Goal: Information Seeking & Learning: Learn about a topic

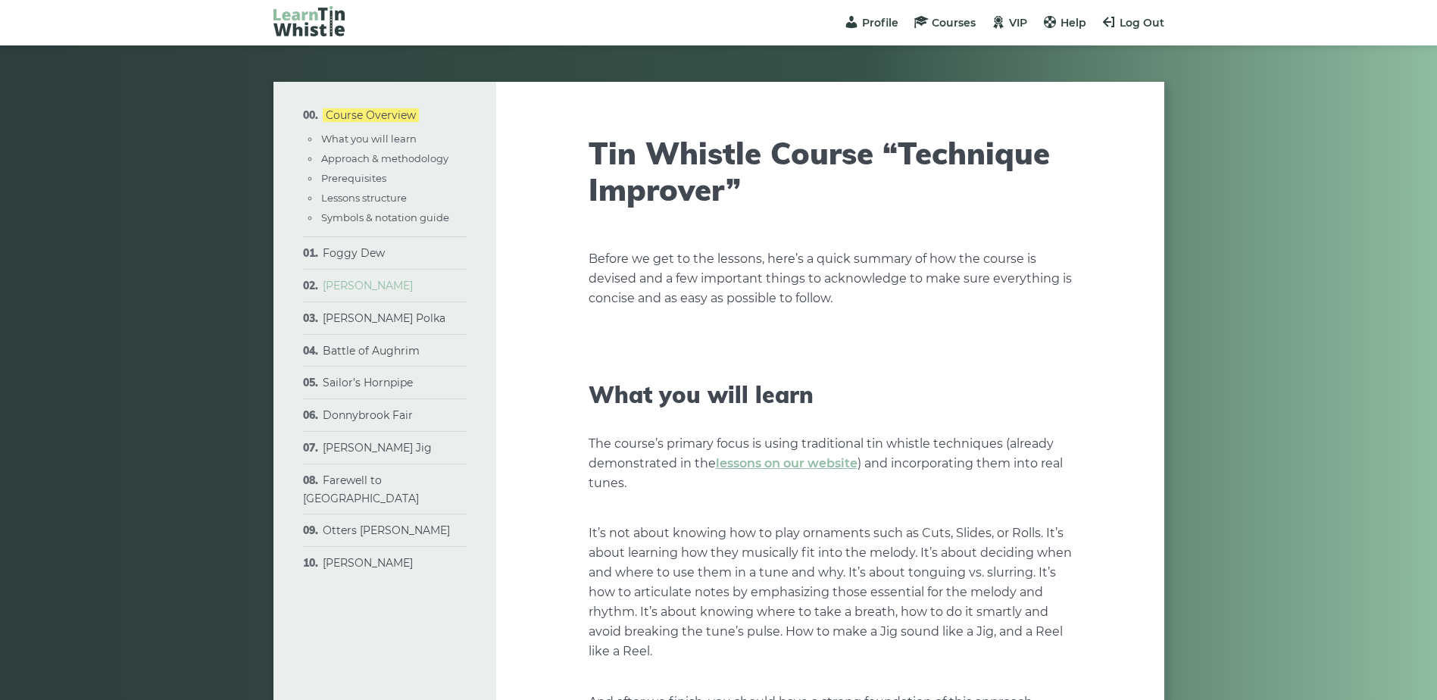
click at [344, 283] on link "[PERSON_NAME]" at bounding box center [368, 286] width 90 height 14
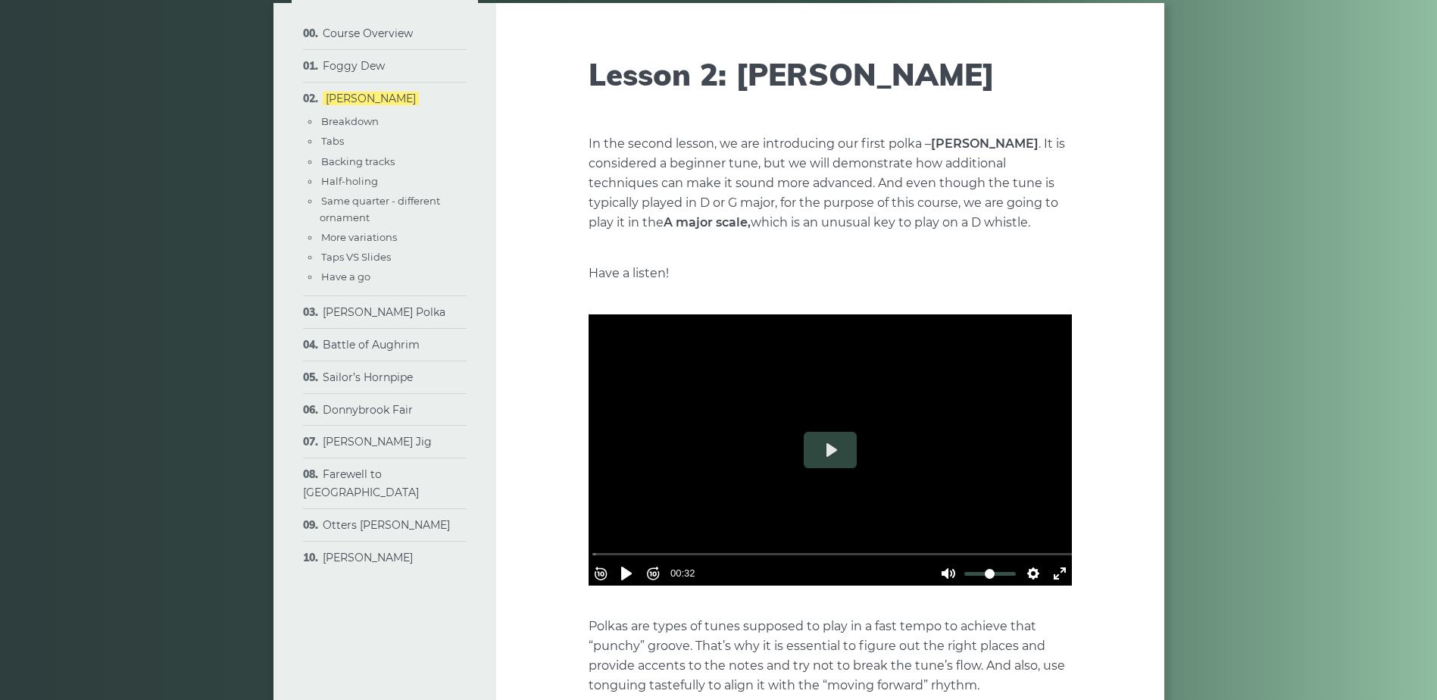
scroll to position [227, 0]
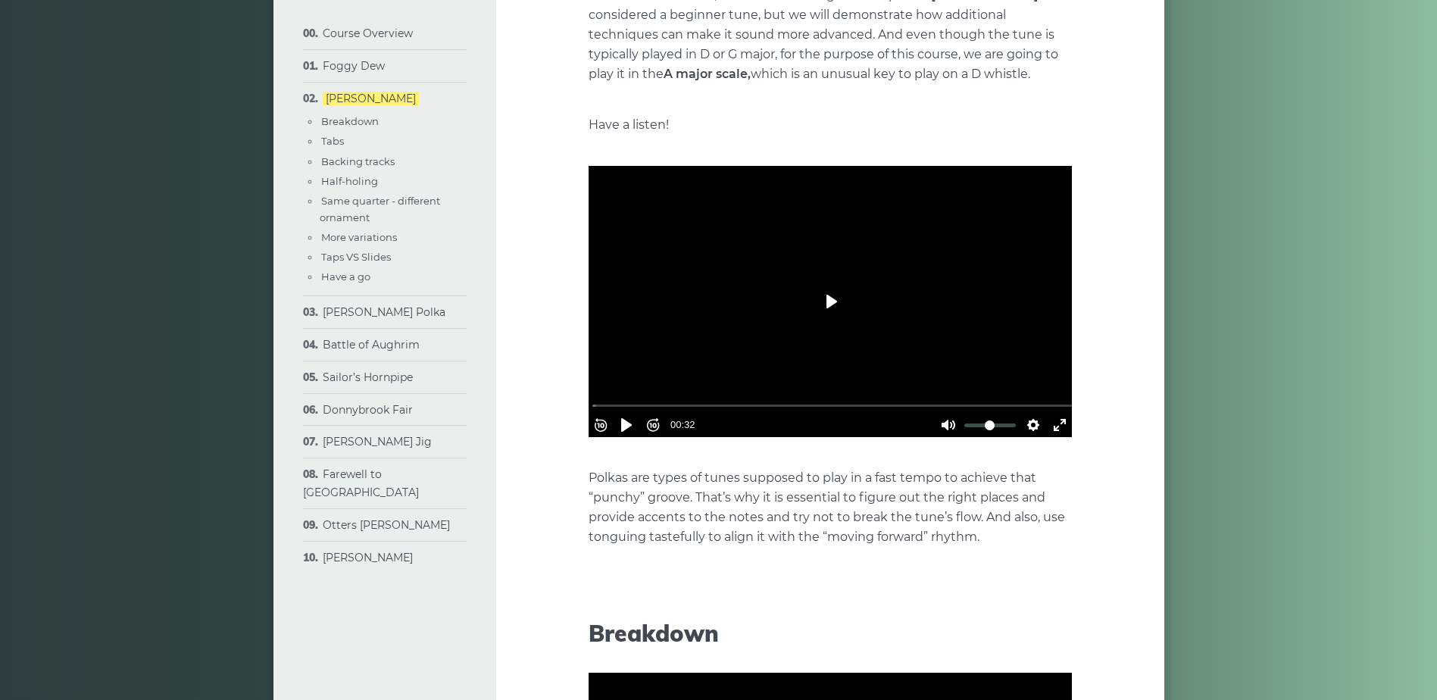
click at [828, 300] on button "Play" at bounding box center [830, 301] width 53 height 36
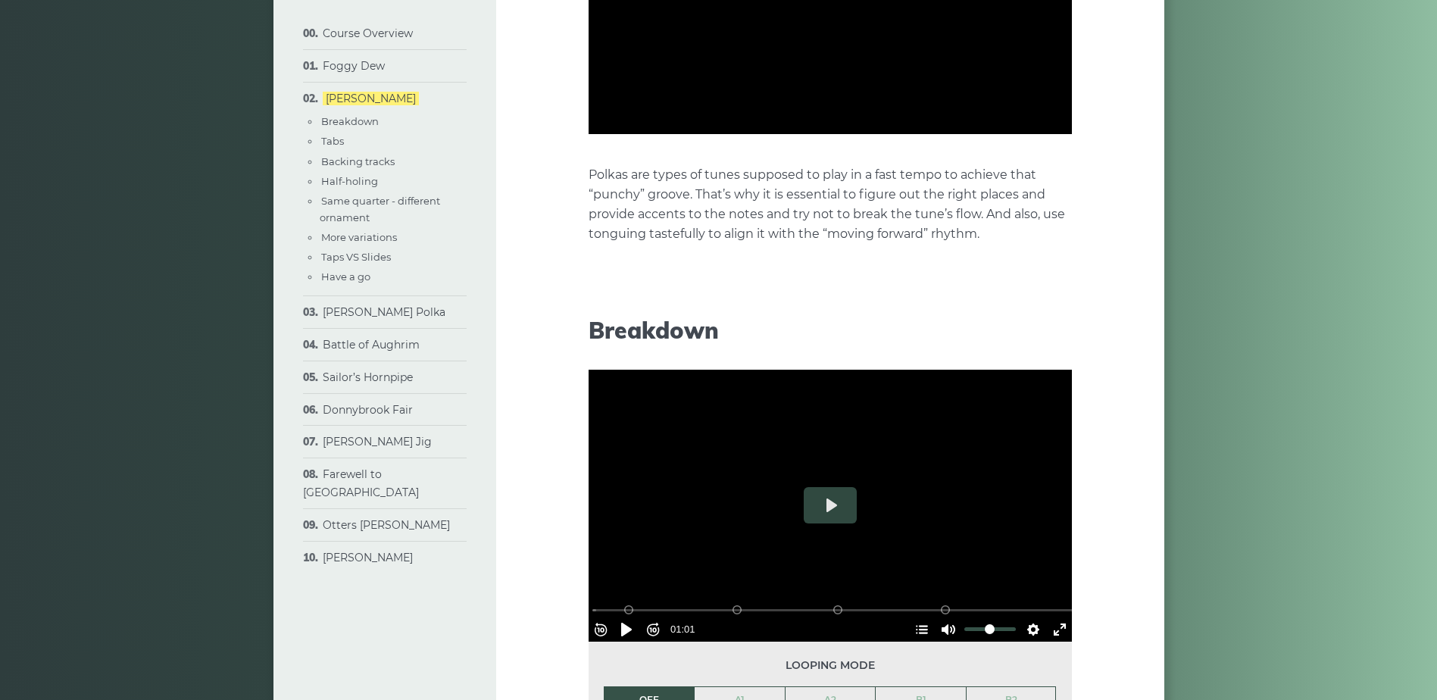
type input "*****"
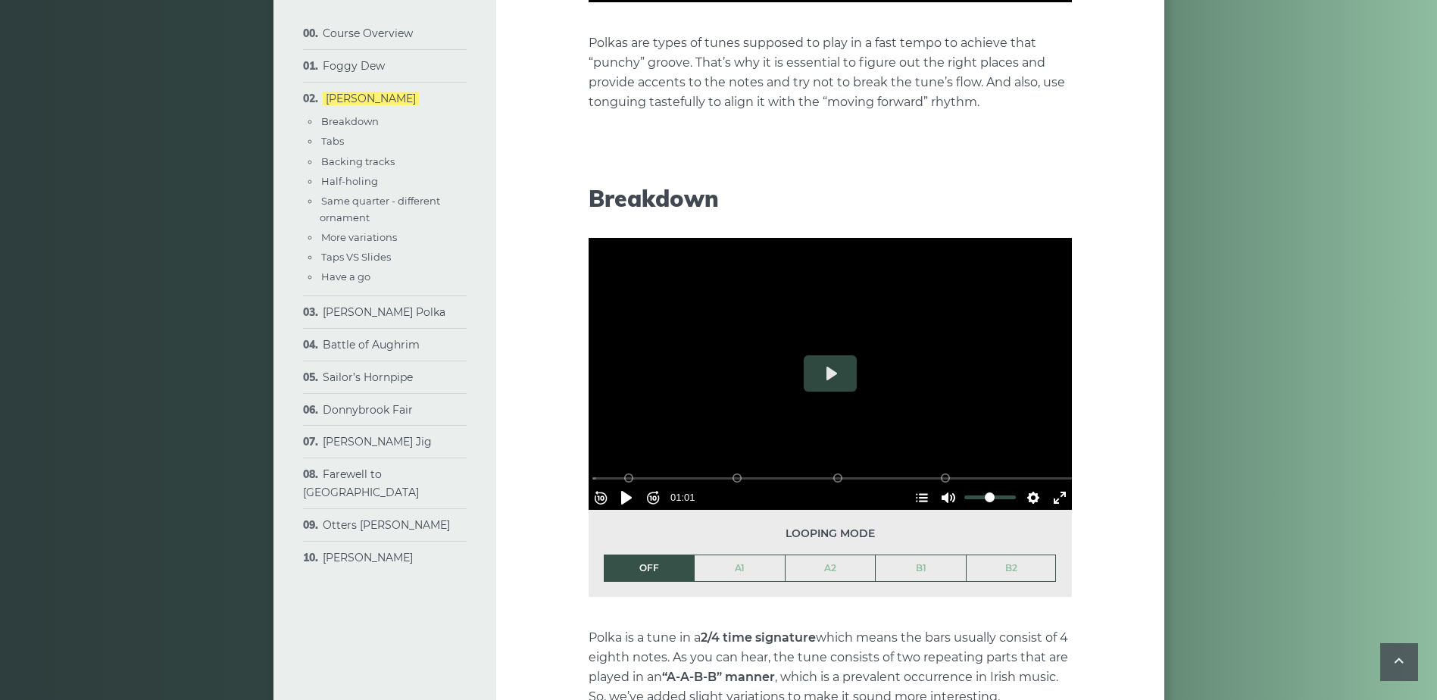
scroll to position [833, 0]
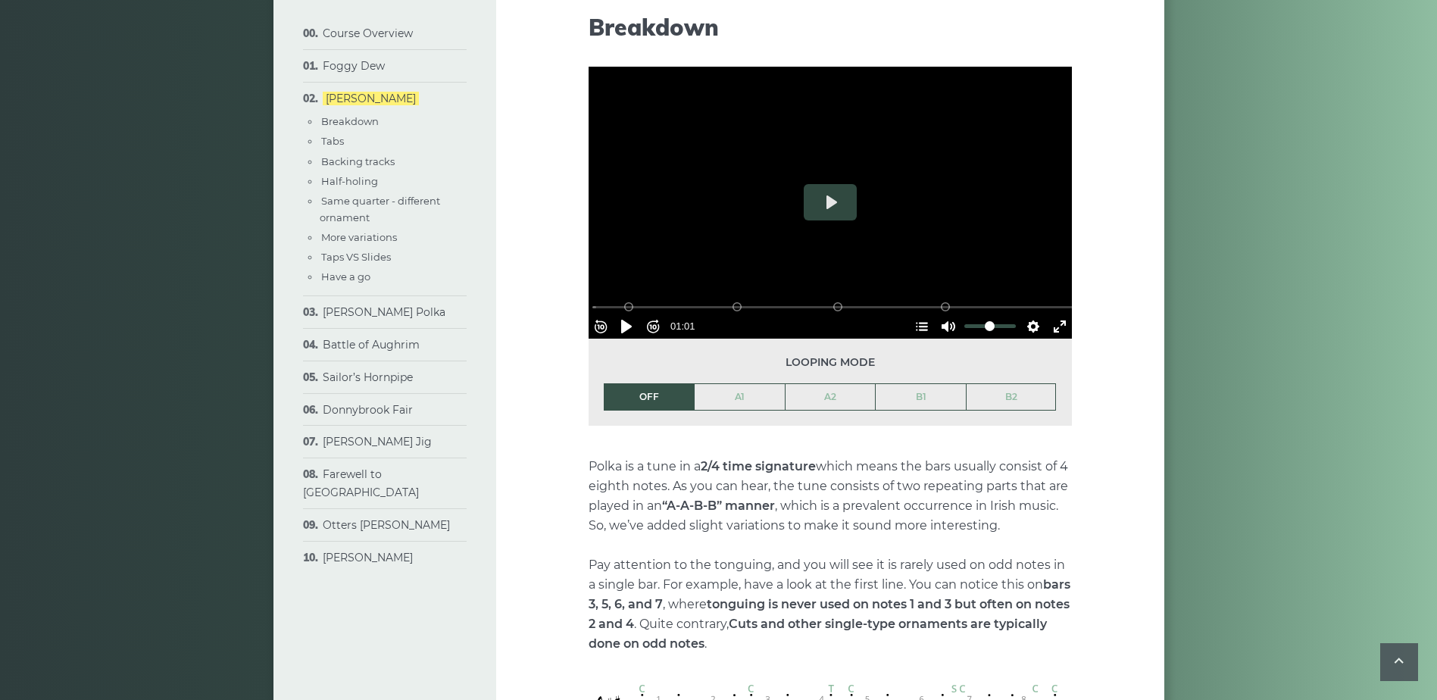
click at [746, 397] on link "A1" at bounding box center [740, 397] width 90 height 26
click at [820, 202] on button "Play" at bounding box center [830, 202] width 53 height 36
click at [739, 246] on div at bounding box center [830, 203] width 483 height 272
type input "*****"
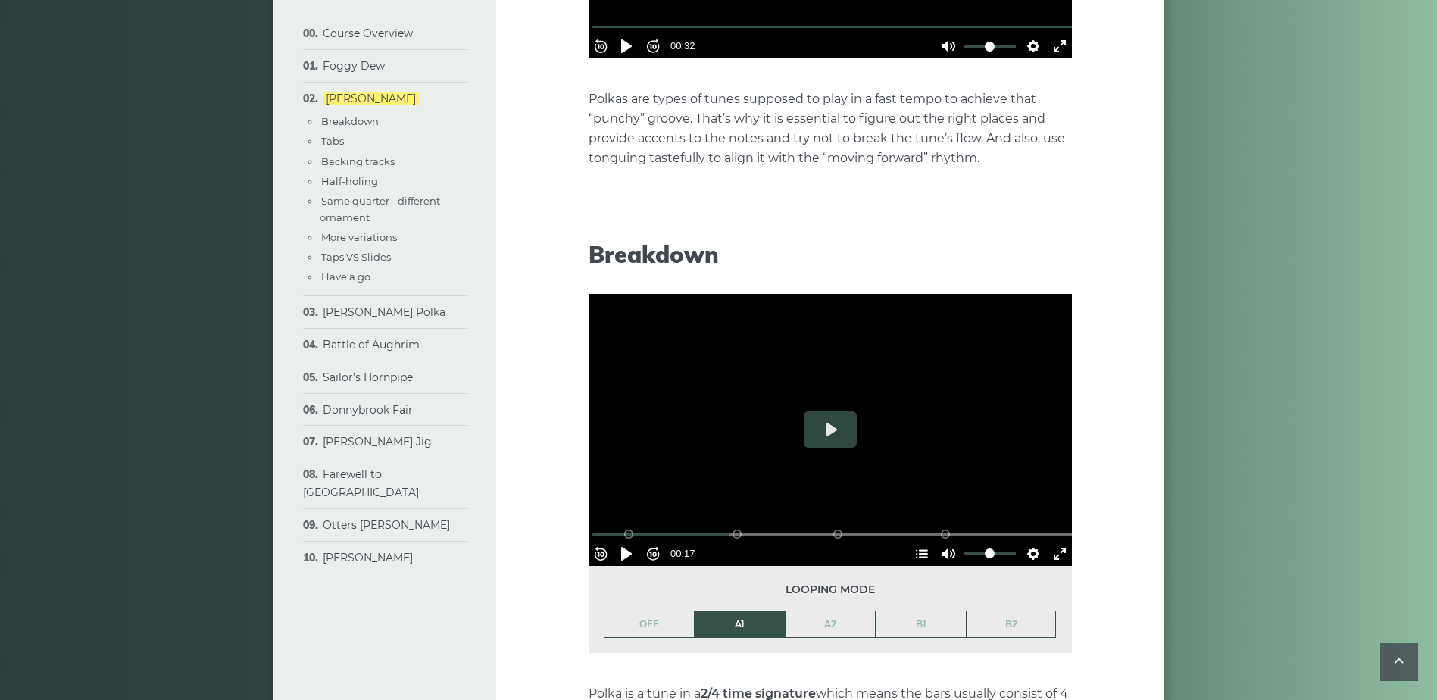
scroll to position [227, 0]
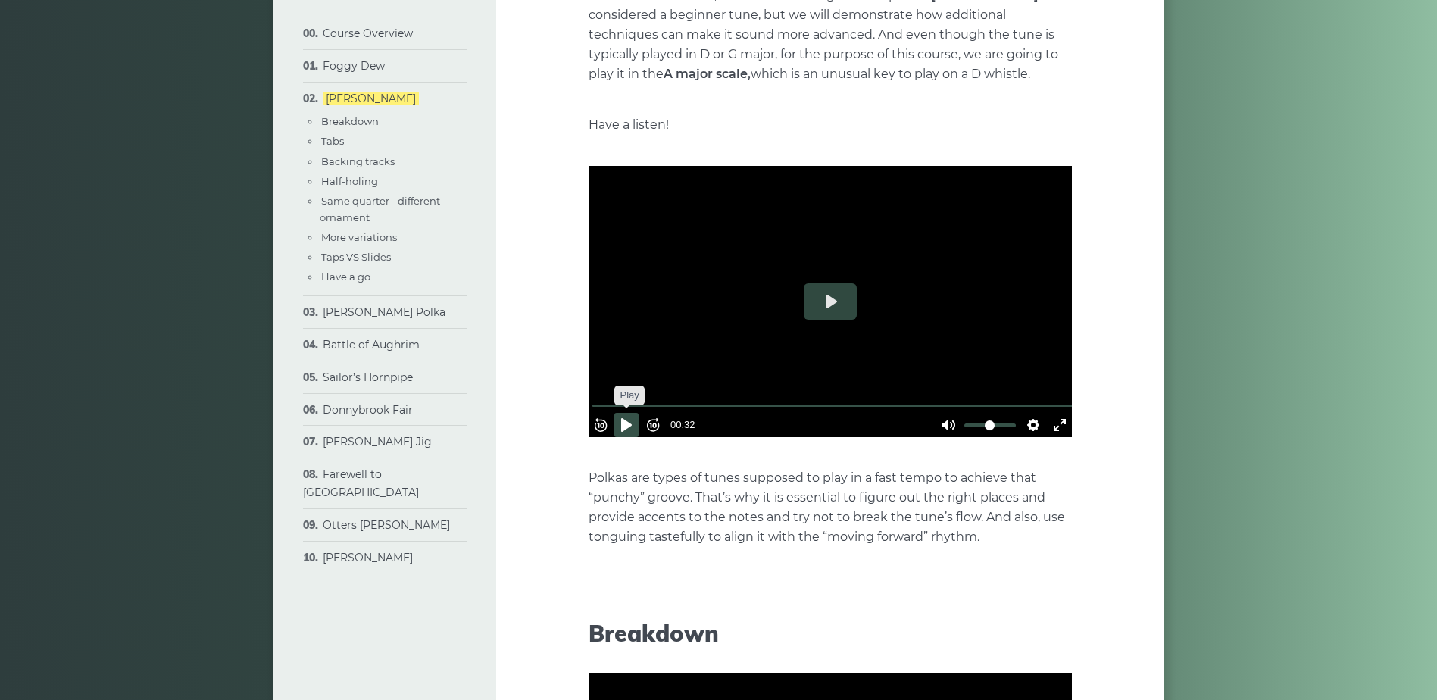
click at [630, 413] on button "Pause Play" at bounding box center [626, 425] width 24 height 24
type input "***"
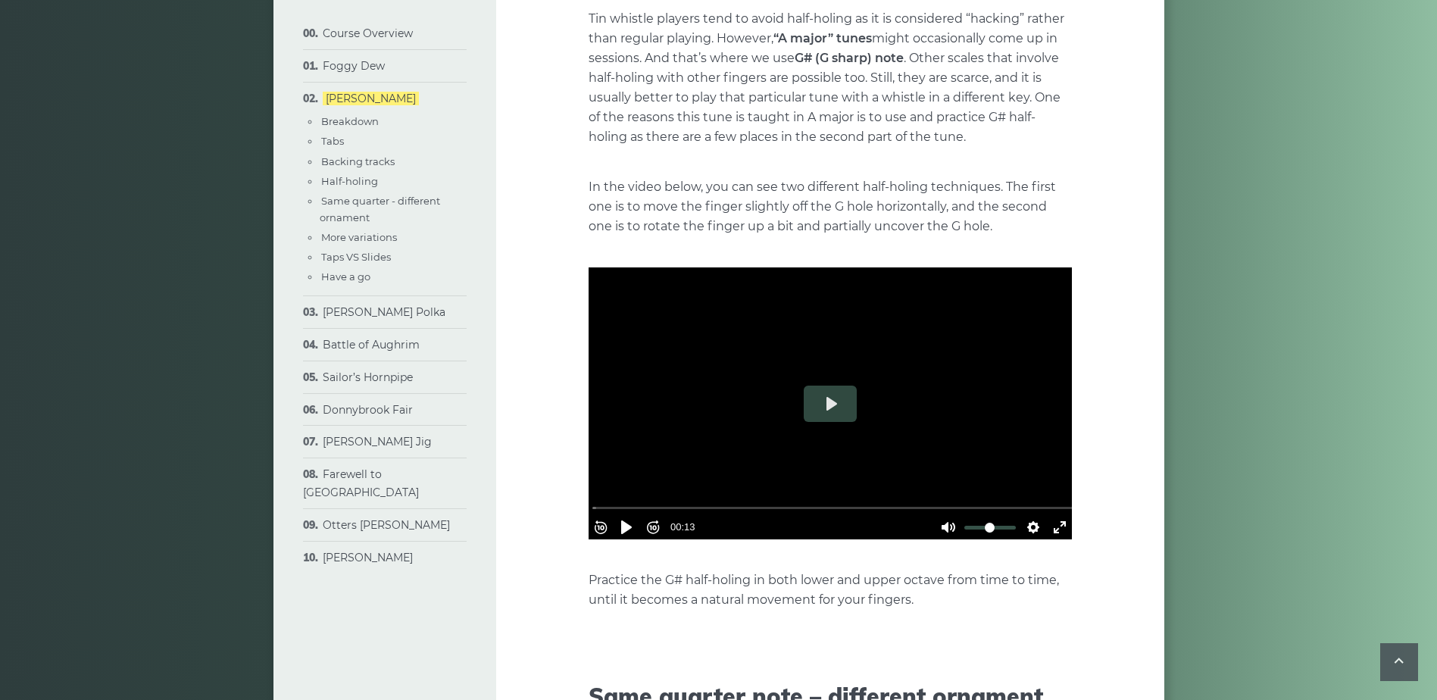
scroll to position [2485, 0]
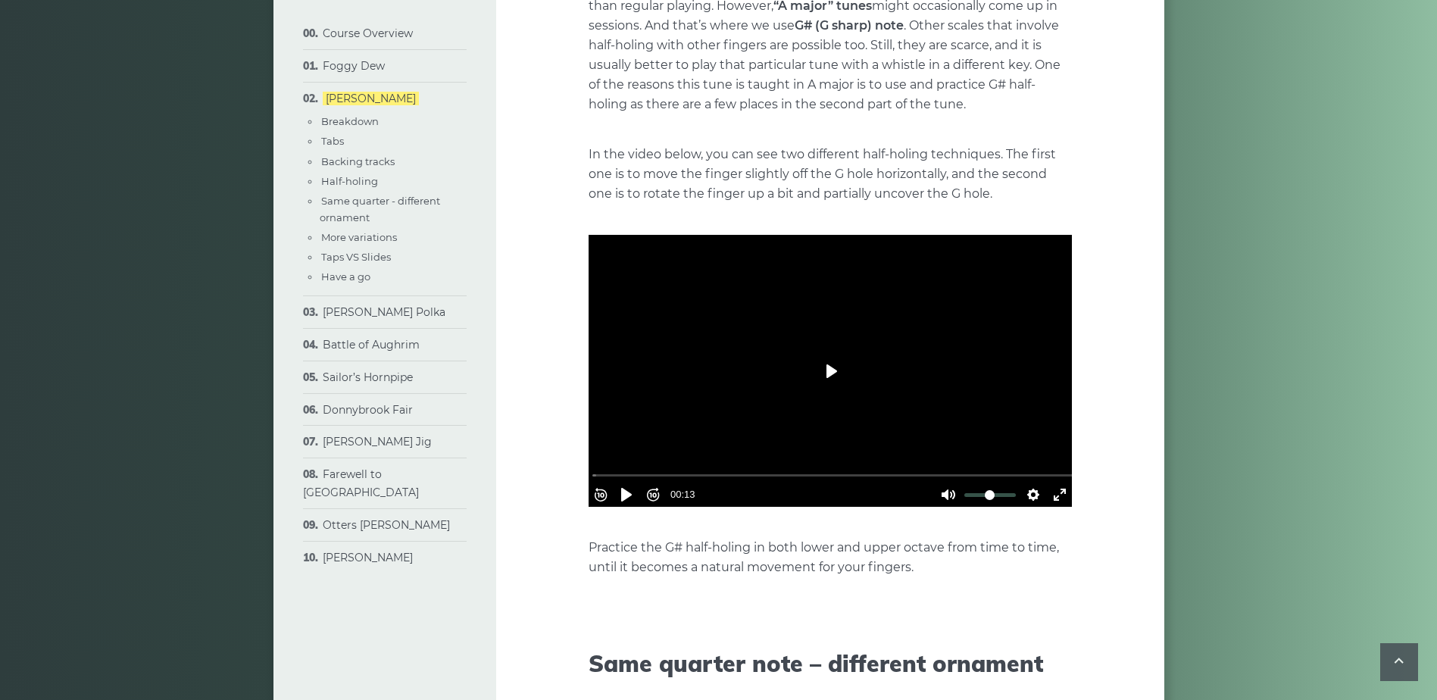
click at [823, 381] on button "Play" at bounding box center [830, 371] width 53 height 36
click at [823, 380] on button "Play" at bounding box center [830, 371] width 53 height 36
click at [838, 360] on button "Play" at bounding box center [830, 371] width 53 height 36
type input "***"
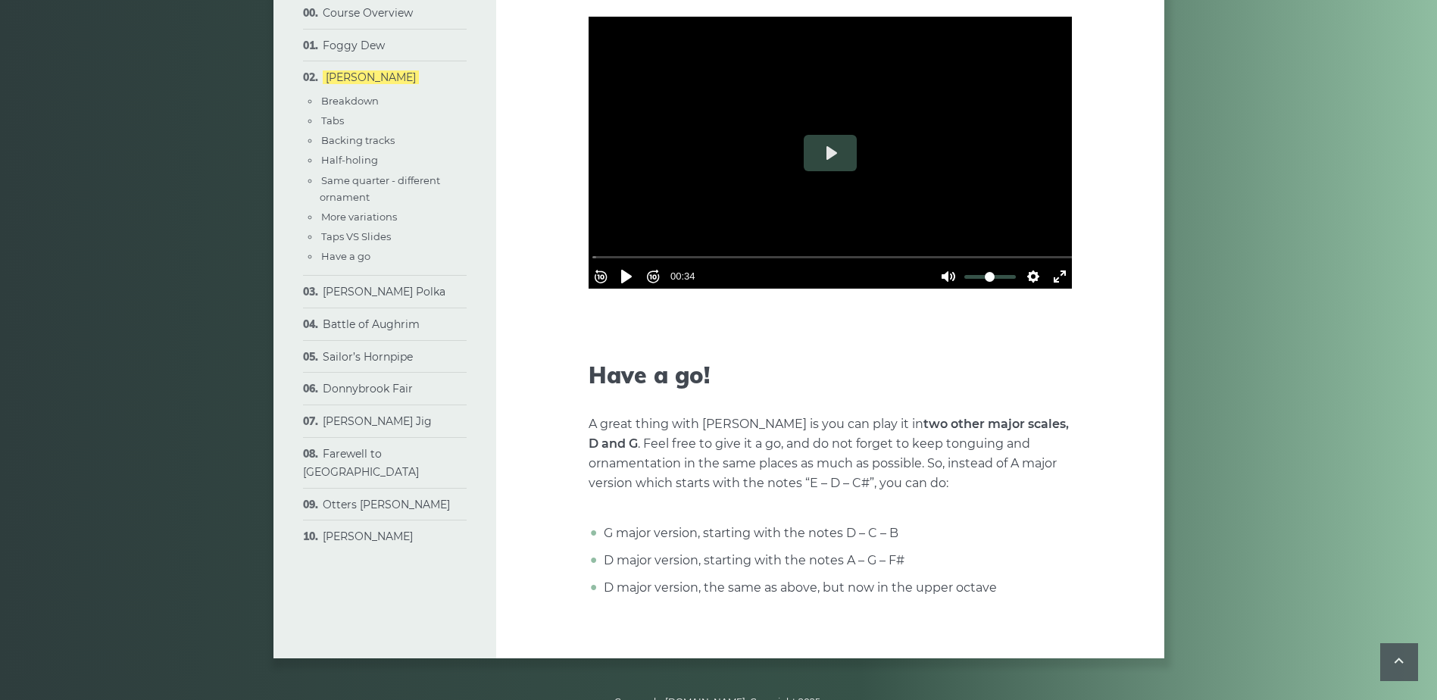
scroll to position [4757, 0]
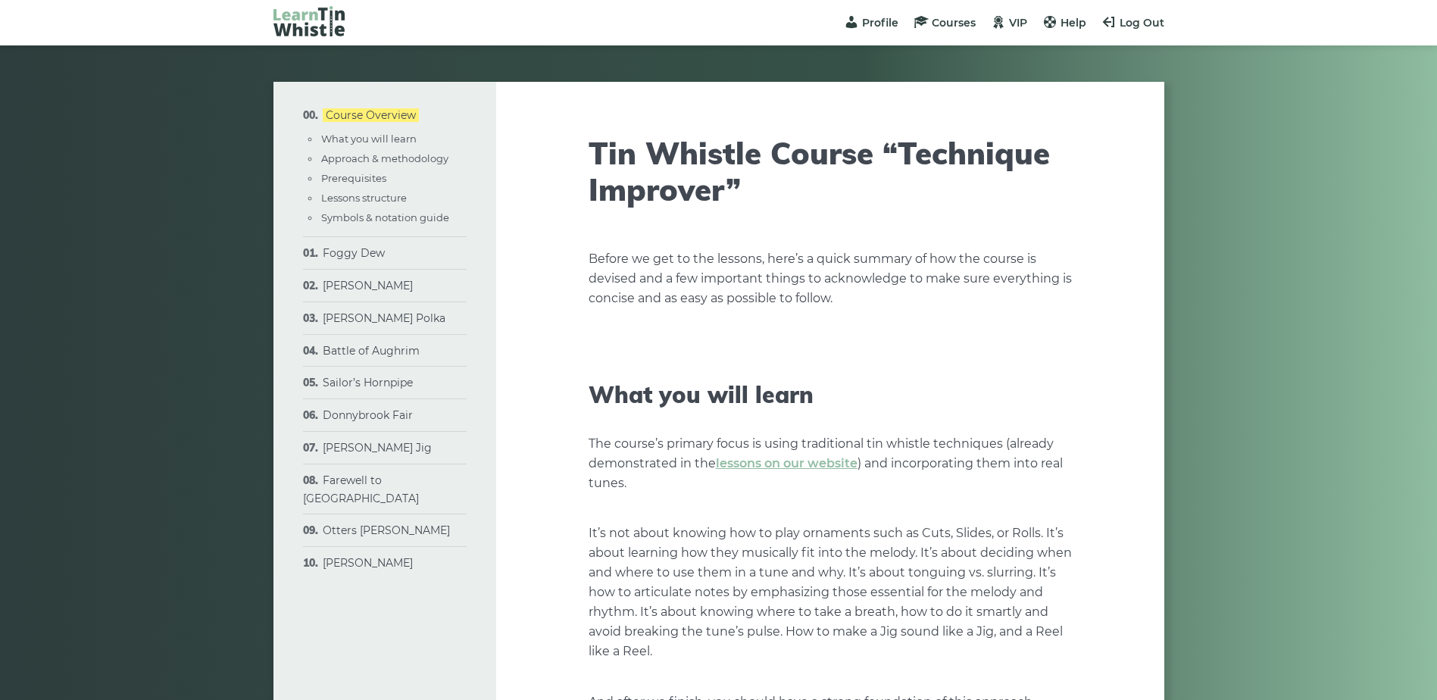
click at [366, 208] on ul "What you will learn Approach & methodology Prerequisites Lessons structure Symb…" at bounding box center [393, 177] width 147 height 95
click at [368, 212] on link "Symbols & notation guide" at bounding box center [385, 217] width 128 height 12
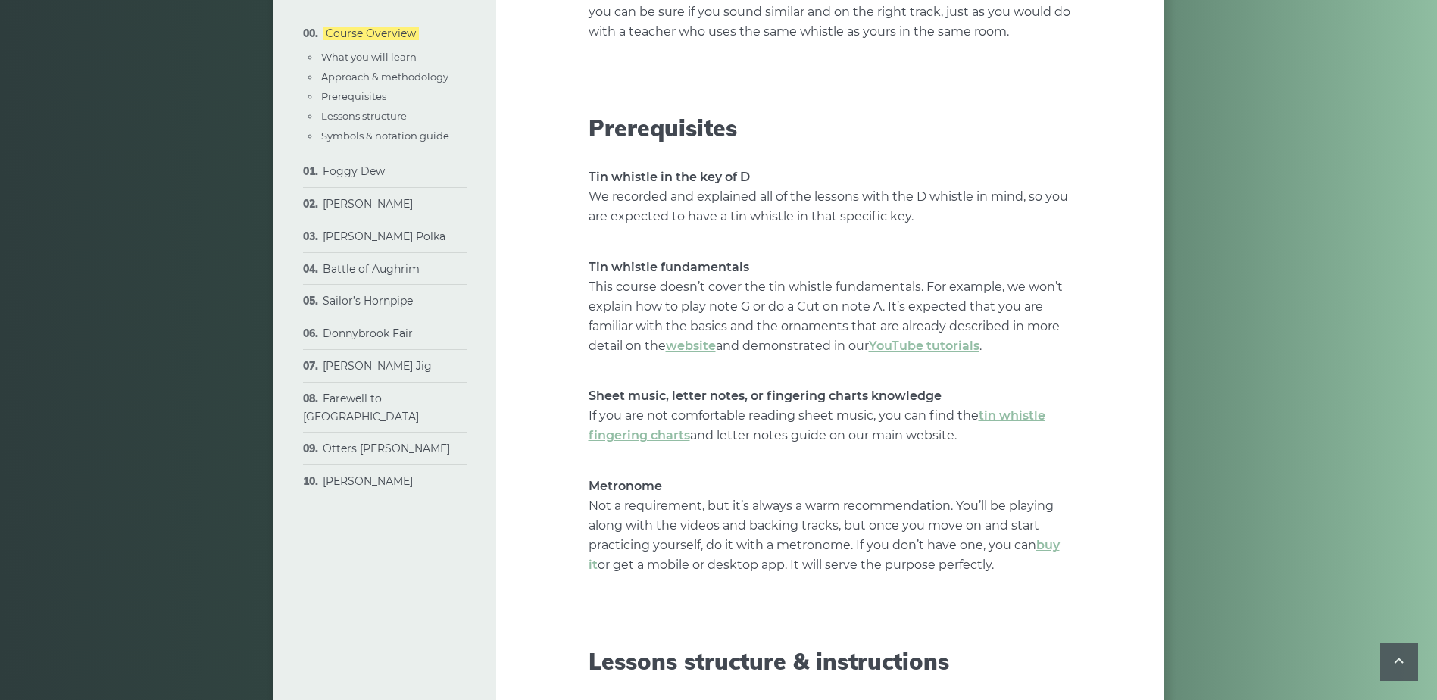
scroll to position [1515, 0]
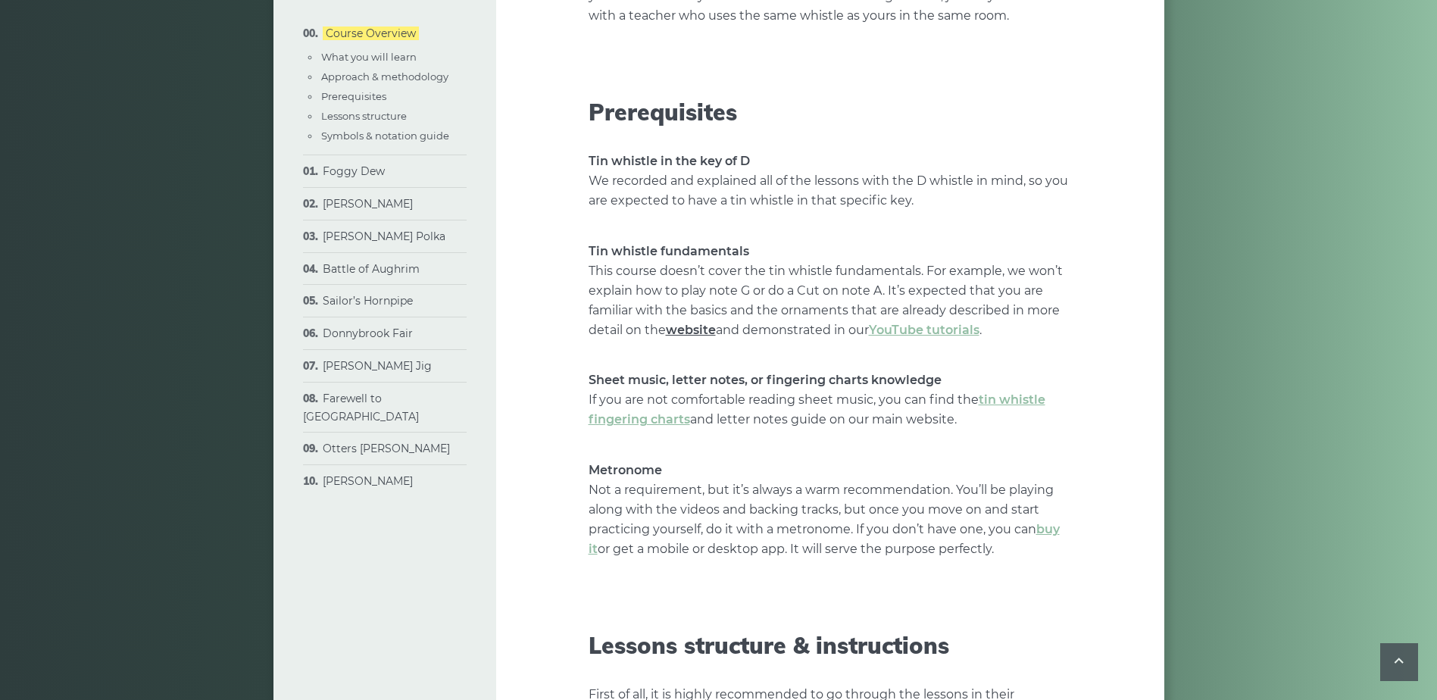
click at [714, 328] on link "website" at bounding box center [691, 330] width 50 height 14
